Goal: Feedback & Contribution: Contribute content

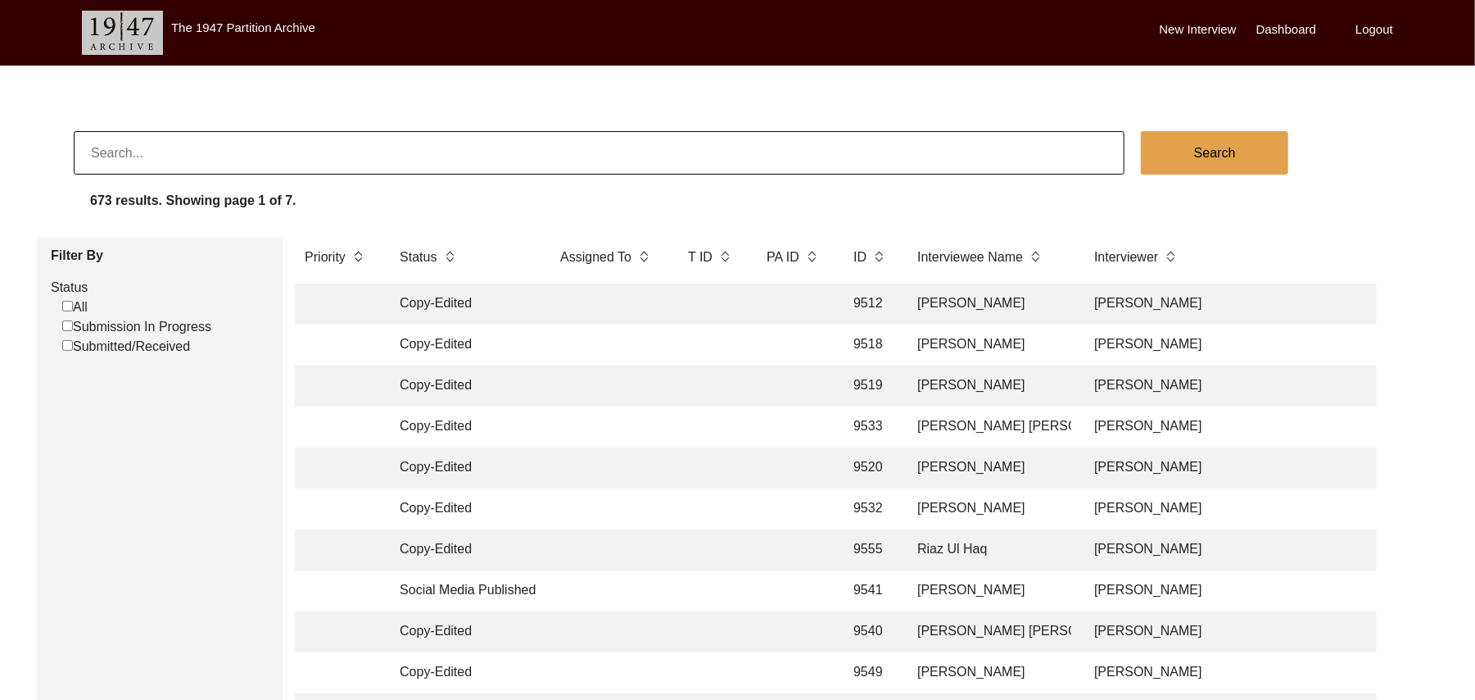
click at [69, 325] on input "Submission In Progress" at bounding box center [67, 325] width 11 height 11
checkbox input "false"
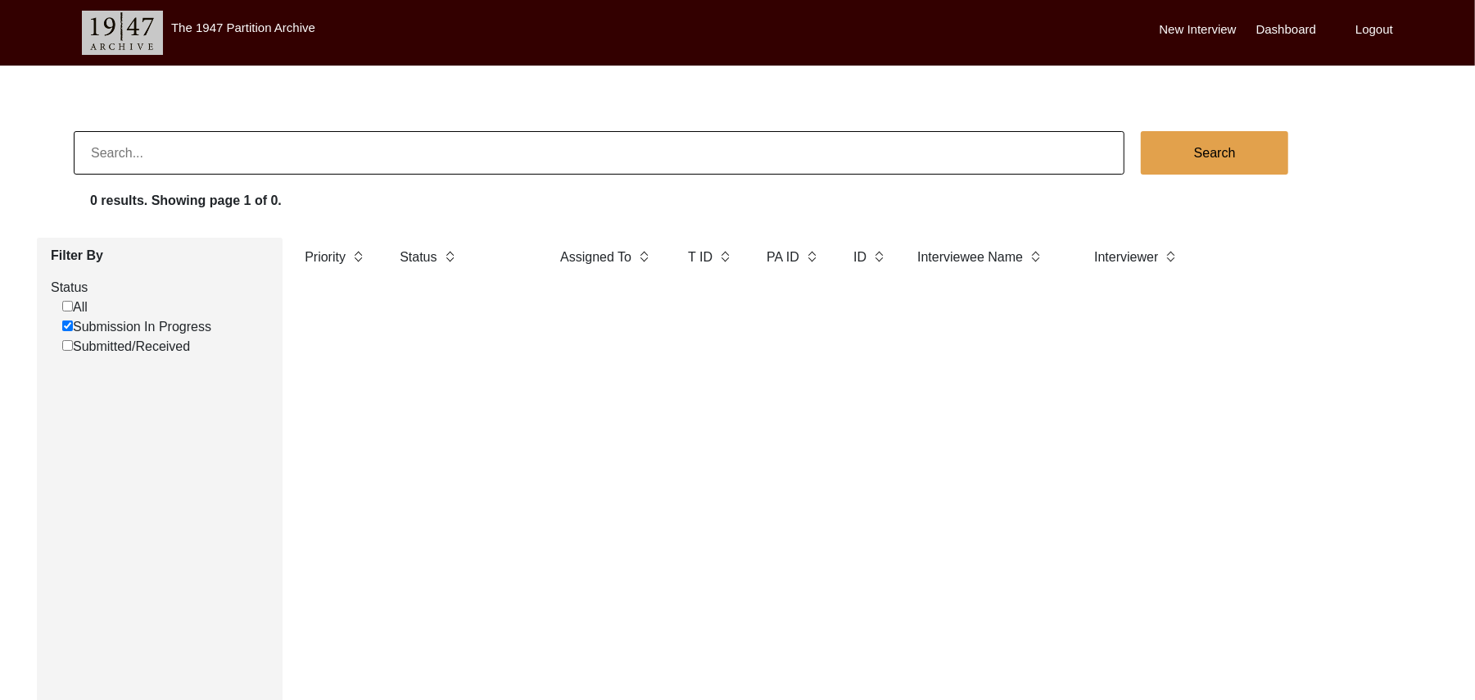
click at [1175, 20] on label "New Interview" at bounding box center [1198, 29] width 77 height 19
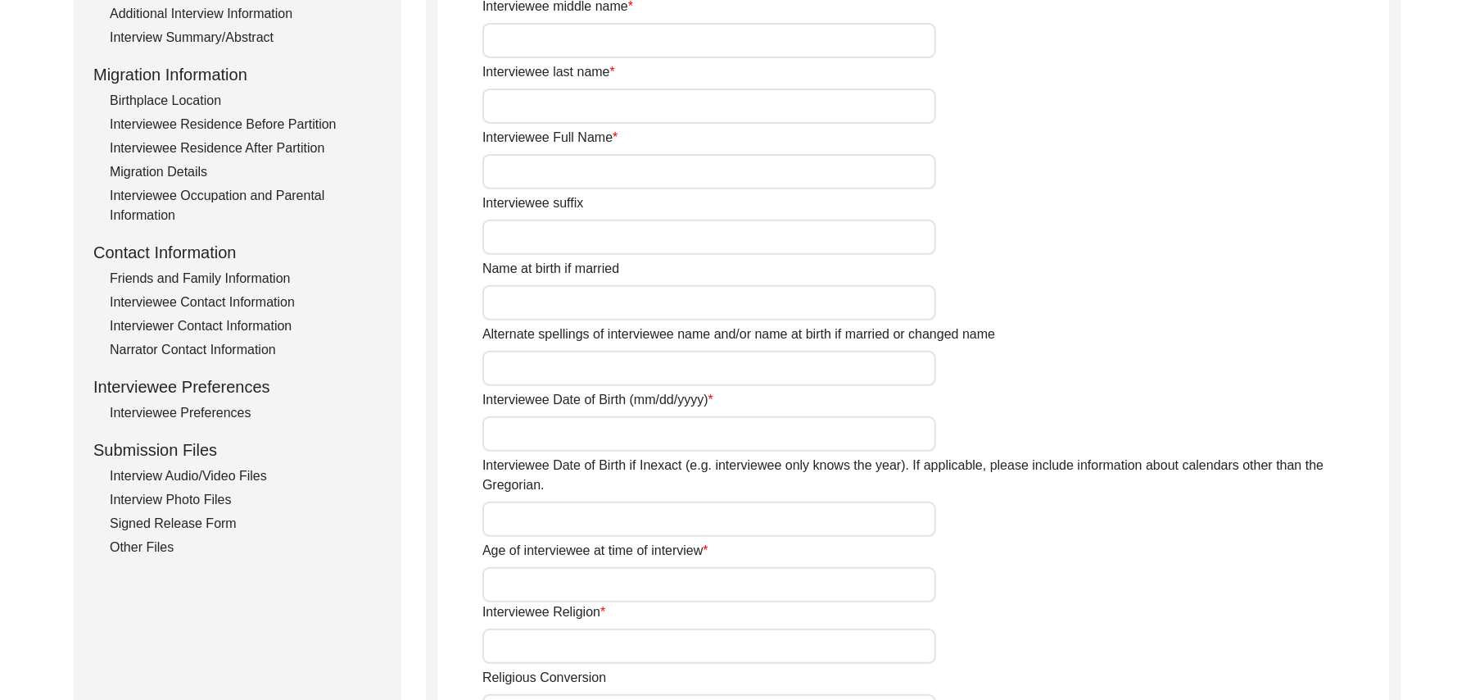
scroll to position [395, 0]
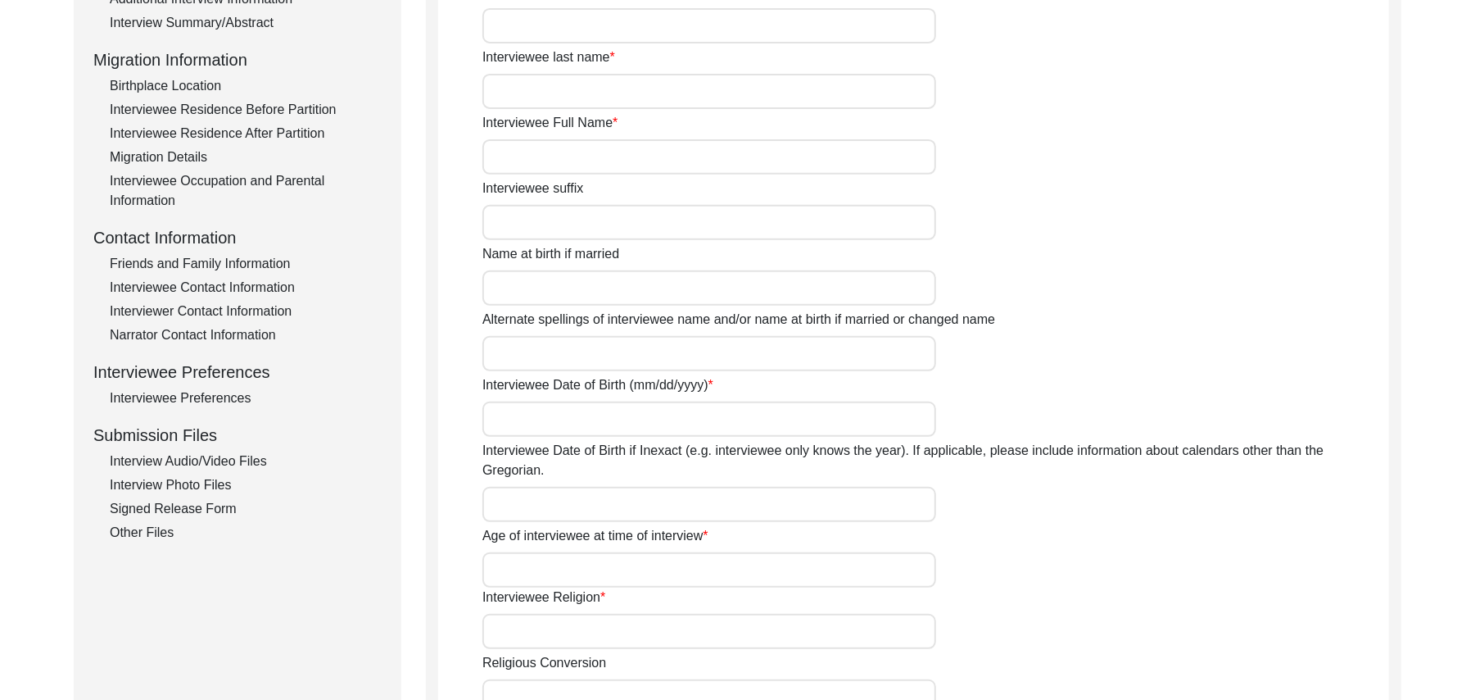
click at [247, 460] on div "Interview Audio/Video Files" at bounding box center [246, 461] width 272 height 20
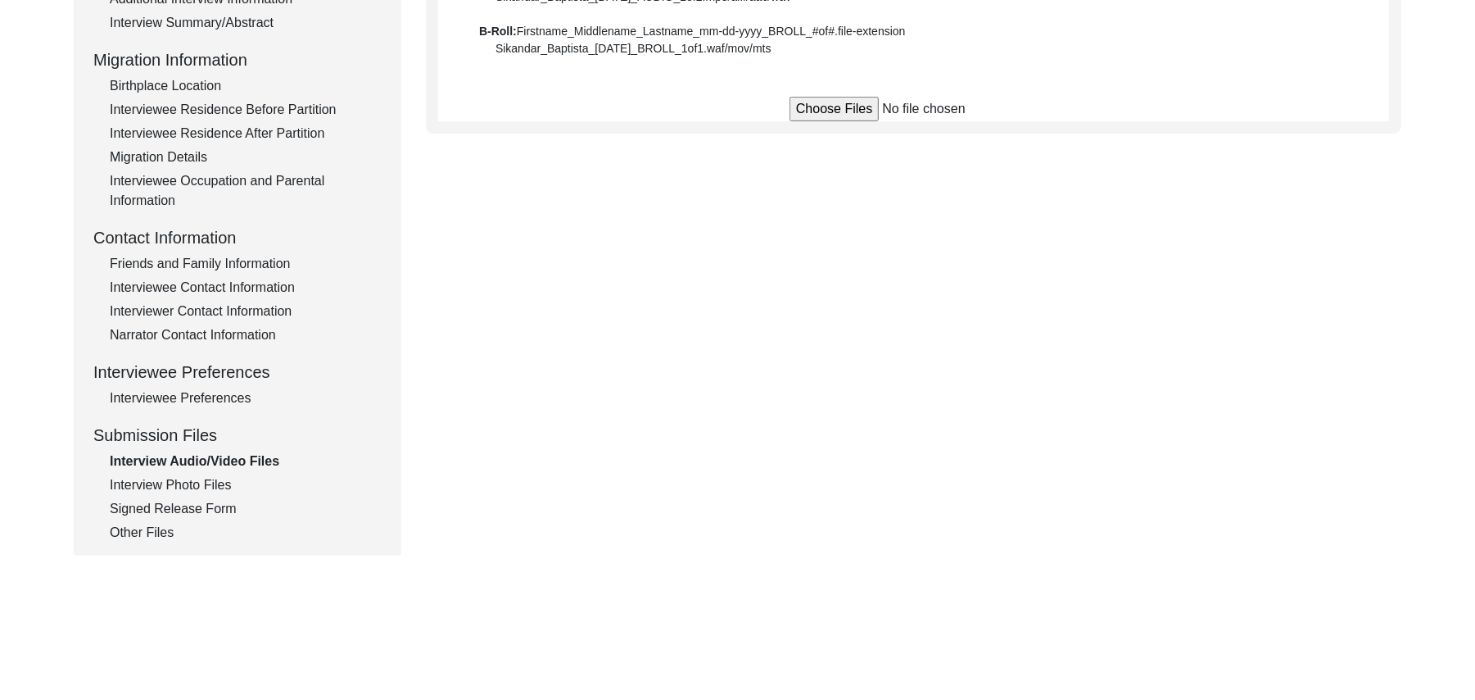
click at [844, 116] on input "file" at bounding box center [914, 109] width 248 height 25
click at [823, 111] on input "file" at bounding box center [914, 109] width 248 height 25
type input "C:\fakepath\Muhammad_Saleem_[DATE]_VIDEO_7of7.MTS"
